Goal: Transaction & Acquisition: Obtain resource

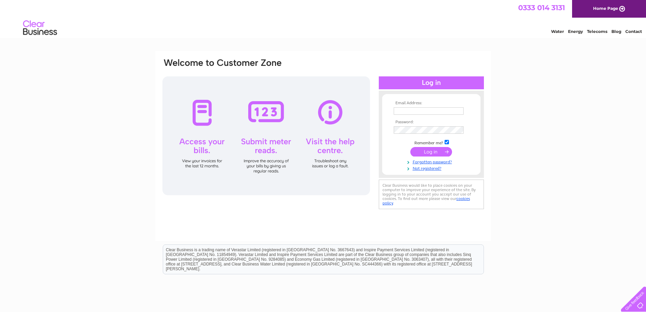
click at [406, 110] on input "text" at bounding box center [429, 110] width 70 height 7
type input "thelma.black@worldcurling.org"
click at [410, 148] on input "submit" at bounding box center [431, 152] width 42 height 9
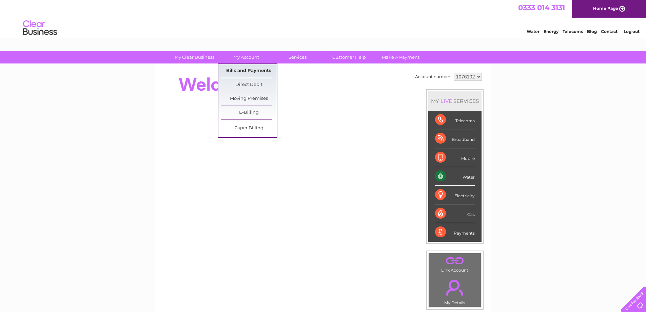
click at [252, 71] on link "Bills and Payments" at bounding box center [249, 71] width 56 height 14
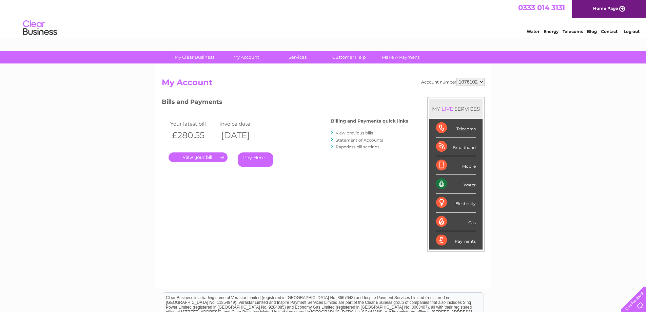
click at [199, 157] on link "." at bounding box center [198, 157] width 59 height 10
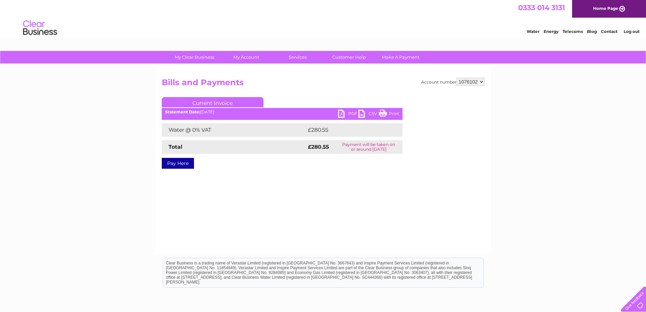
click at [349, 113] on link "PDF" at bounding box center [348, 115] width 20 height 10
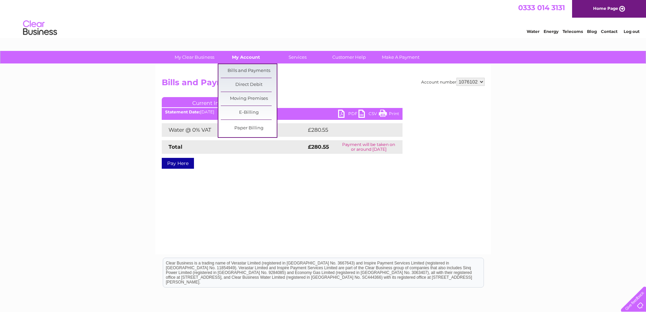
click at [239, 57] on link "My Account" at bounding box center [246, 57] width 56 height 13
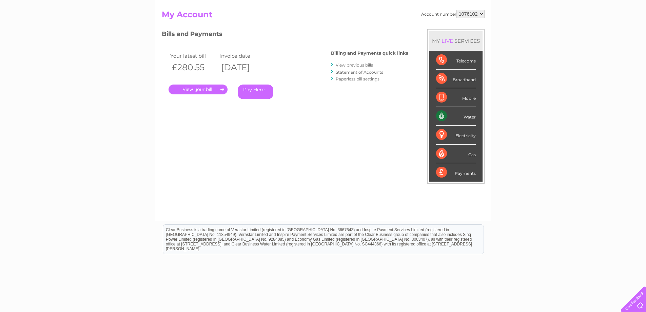
click at [460, 173] on div "Payments" at bounding box center [456, 172] width 40 height 18
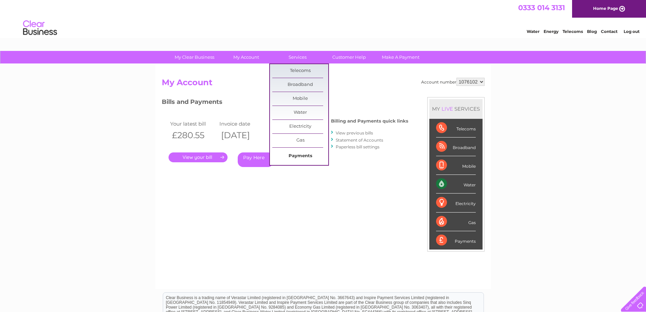
click at [293, 155] on link "Payments" at bounding box center [300, 156] width 56 height 14
